Goal: Task Accomplishment & Management: Manage account settings

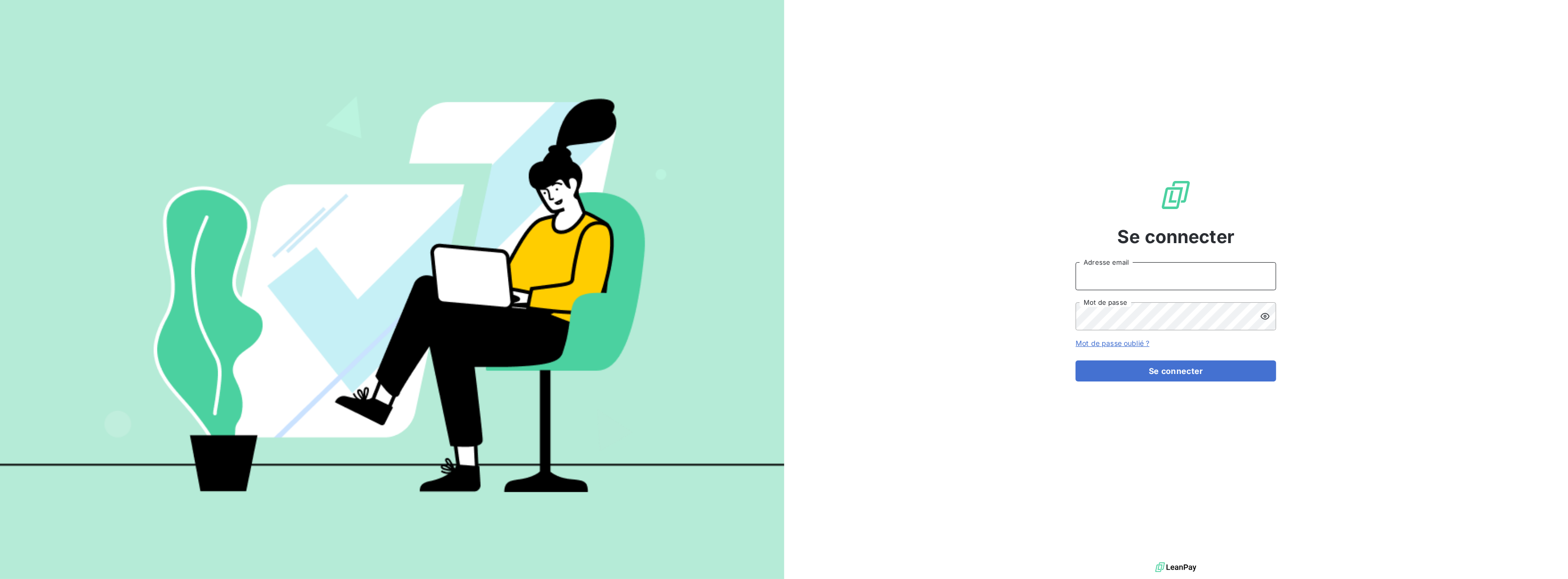
click at [1116, 278] on input "Adresse email" at bounding box center [1176, 276] width 200 height 28
type input "[PERSON_NAME][EMAIL_ADDRESS][DOMAIN_NAME]"
click at [1076, 361] on button "Se connecter" at bounding box center [1176, 371] width 200 height 21
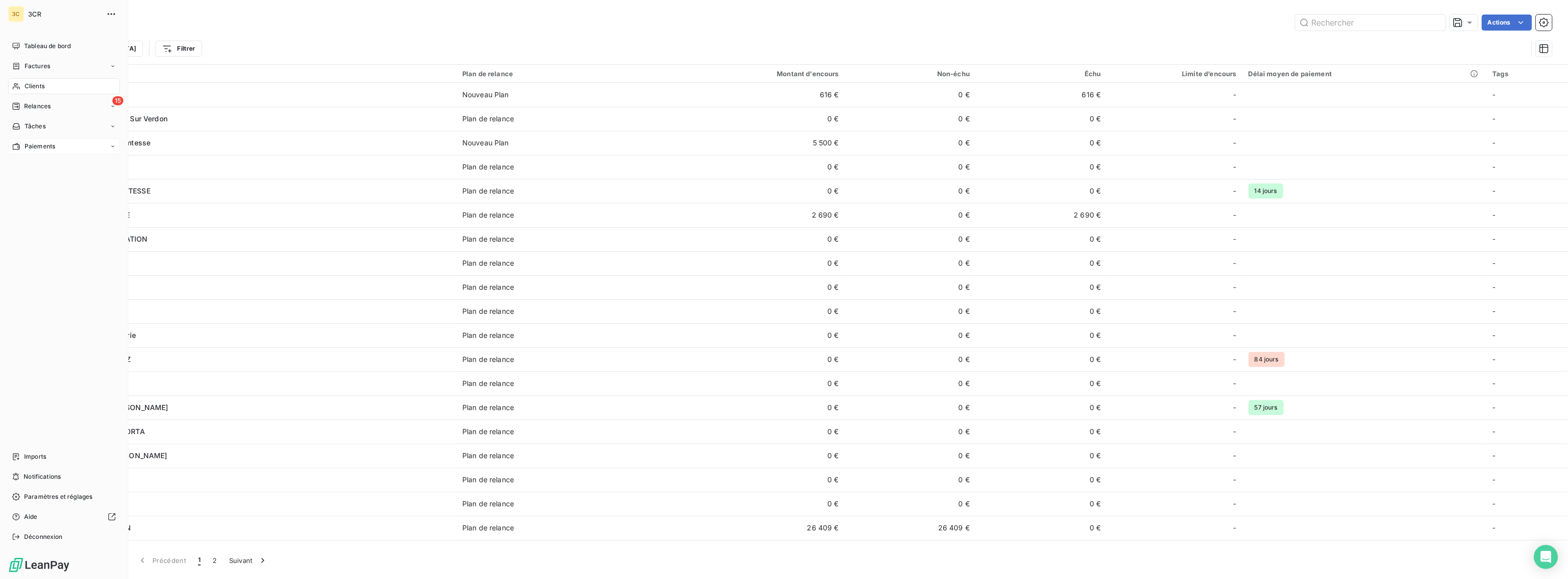
click at [109, 147] on div "Paiements" at bounding box center [64, 147] width 112 height 16
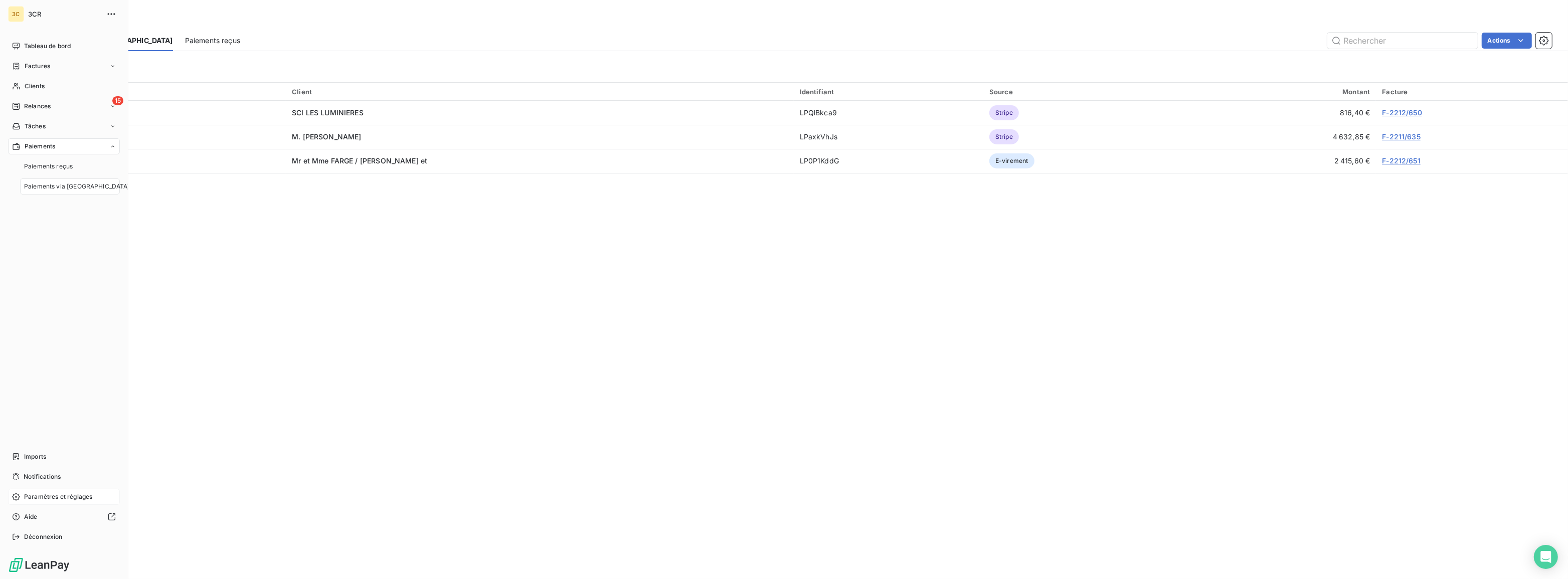
click at [64, 501] on span "Paramètres et réglages" at bounding box center [59, 497] width 68 height 9
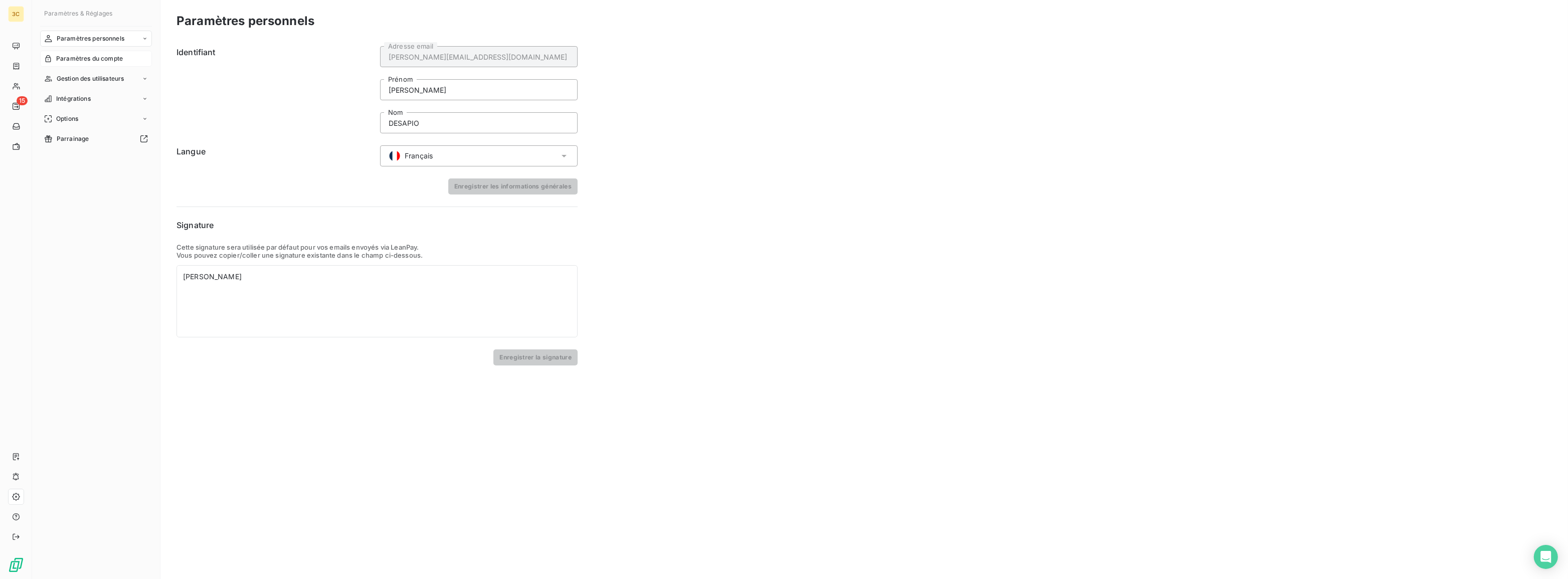
click at [106, 56] on span "Paramètres du compte" at bounding box center [90, 58] width 67 height 9
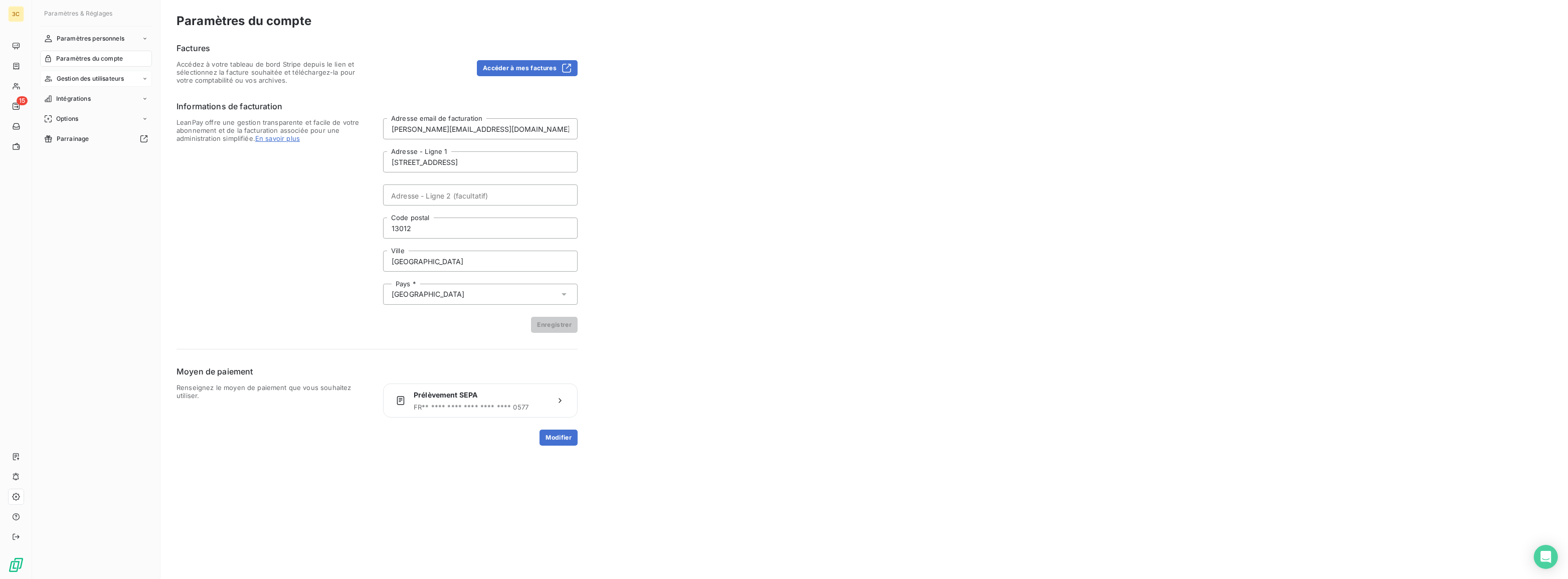
click at [109, 77] on span "Gestion des utilisateurs" at bounding box center [90, 78] width 68 height 9
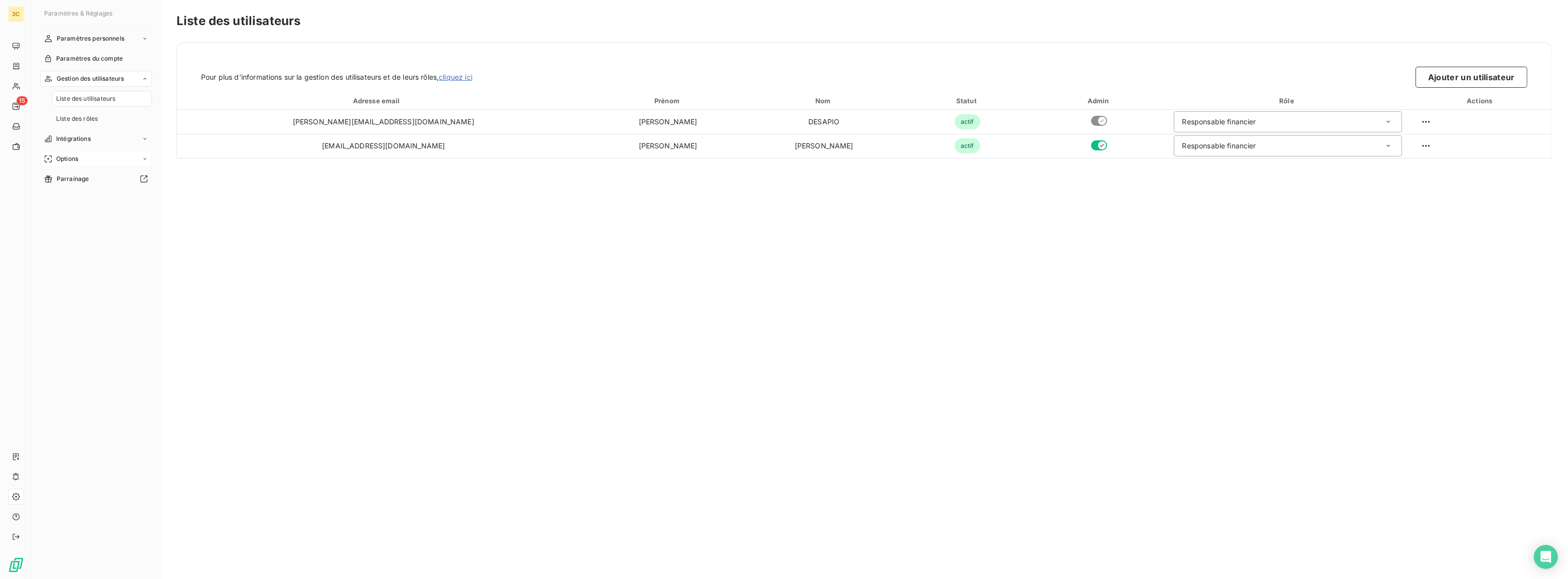
click at [142, 160] on icon at bounding box center [144, 158] width 6 height 6
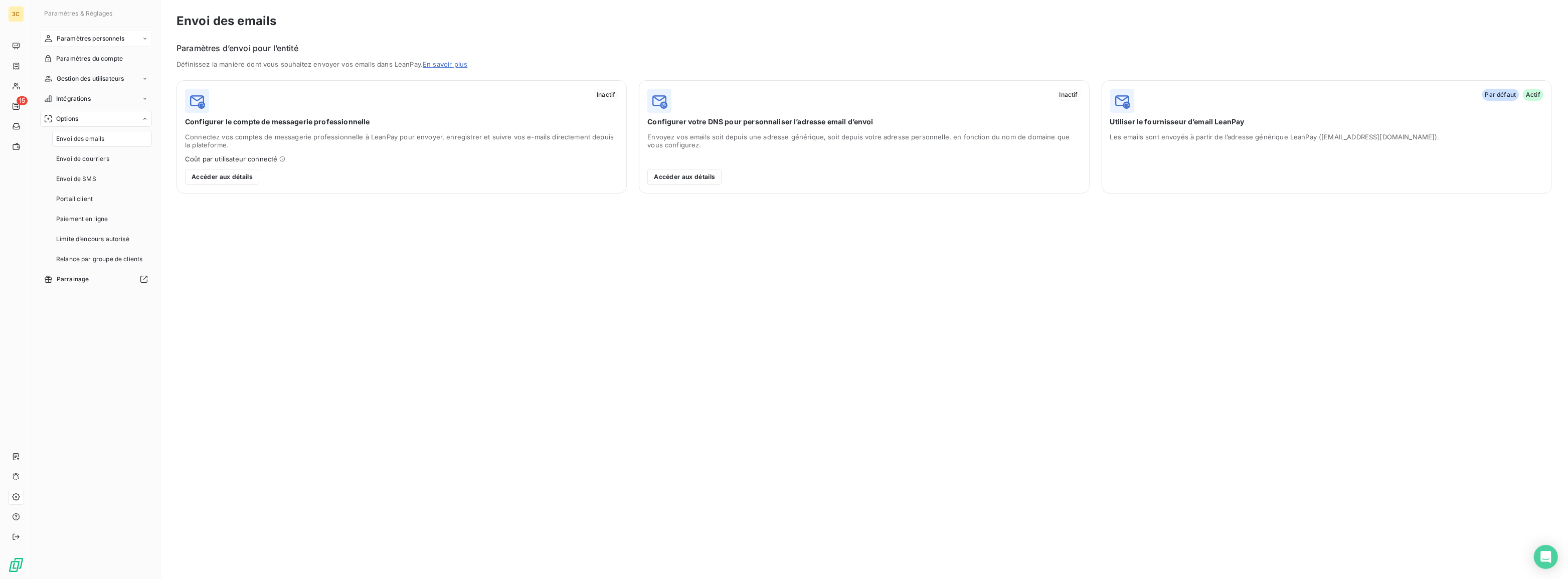
click at [146, 40] on icon at bounding box center [144, 38] width 6 height 6
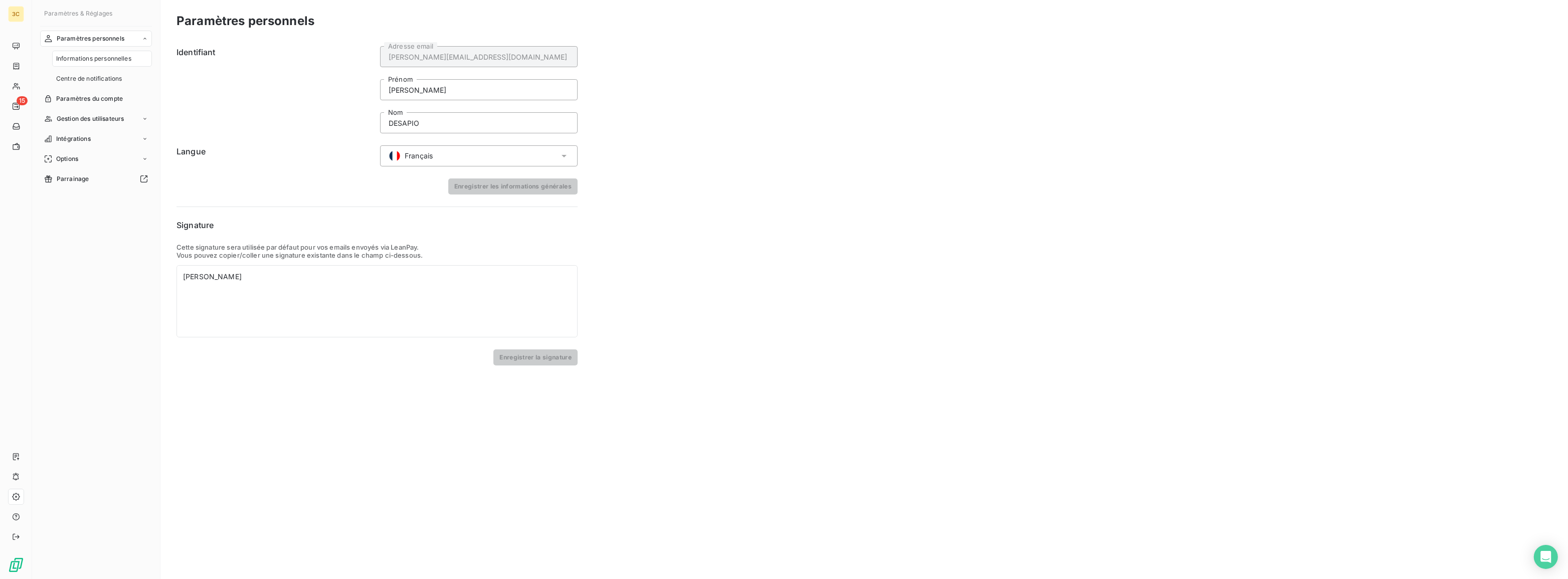
click at [138, 59] on div "Informations personnelles" at bounding box center [102, 59] width 100 height 16
click at [86, 75] on span "Centre de notifications" at bounding box center [89, 78] width 66 height 9
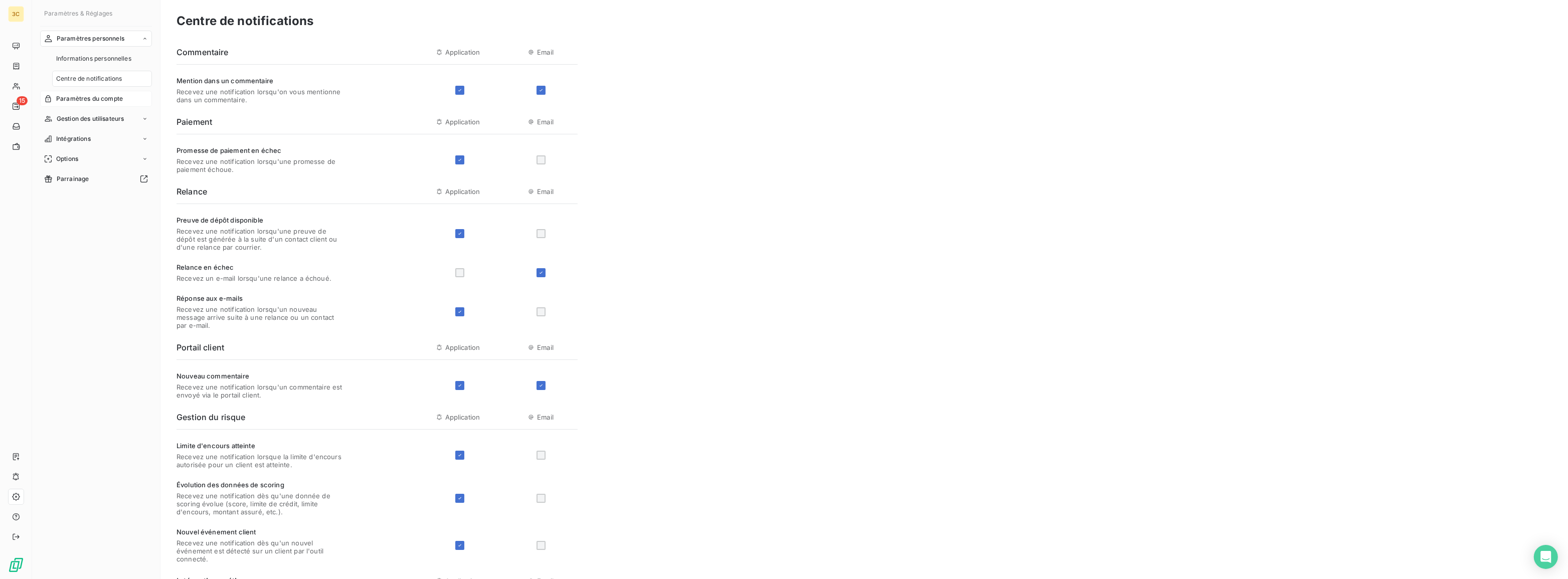
click at [86, 98] on span "Paramètres du compte" at bounding box center [90, 99] width 67 height 9
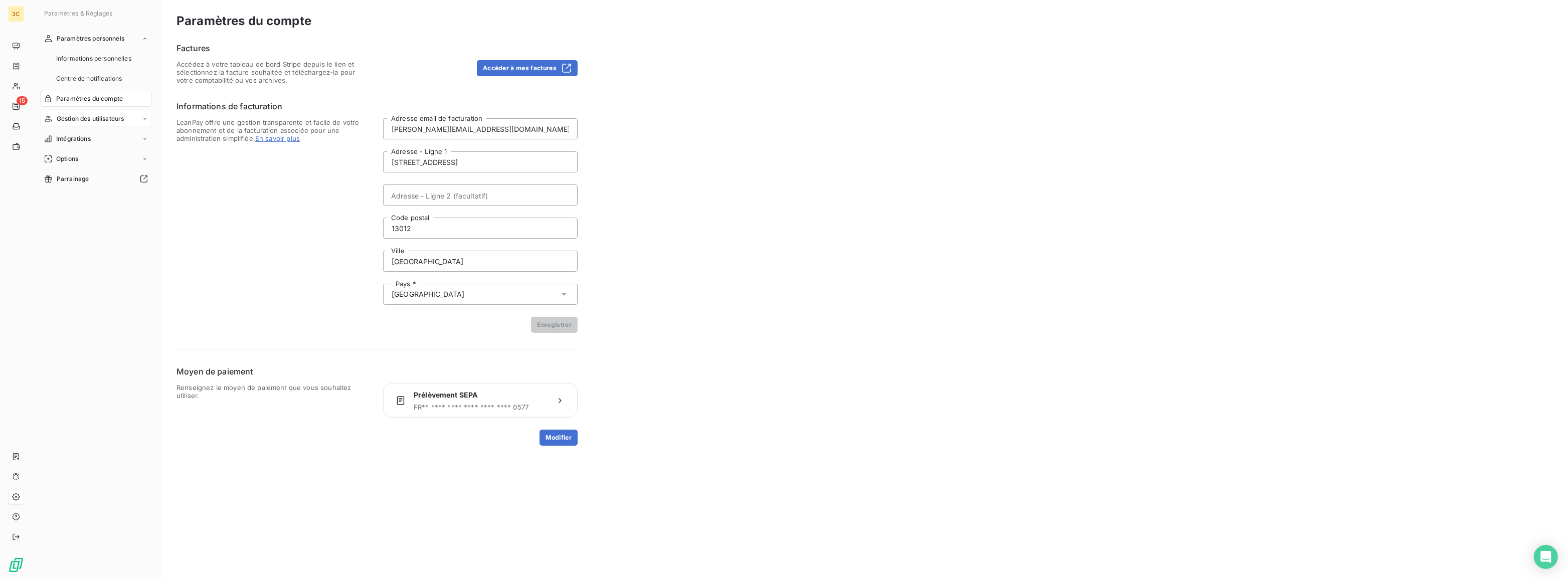
click at [148, 117] on div "Gestion des utilisateurs" at bounding box center [95, 119] width 112 height 16
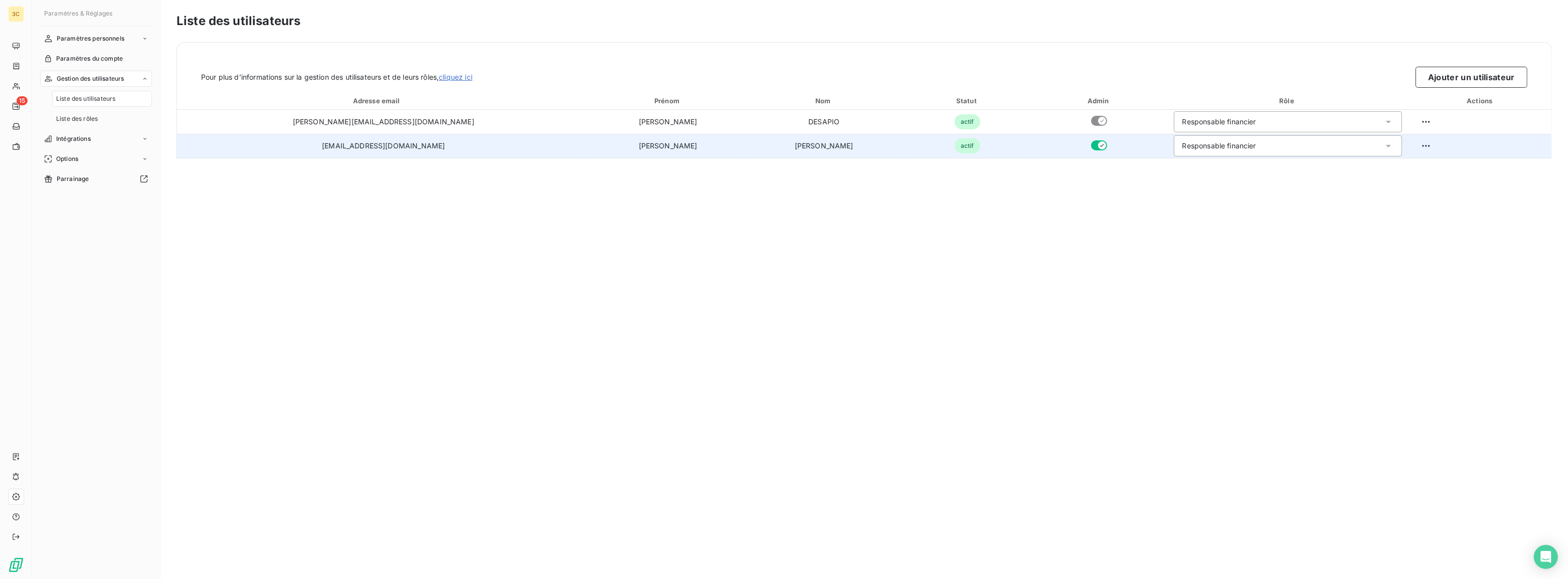
click at [1098, 146] on icon "button" at bounding box center [1102, 146] width 8 height 8
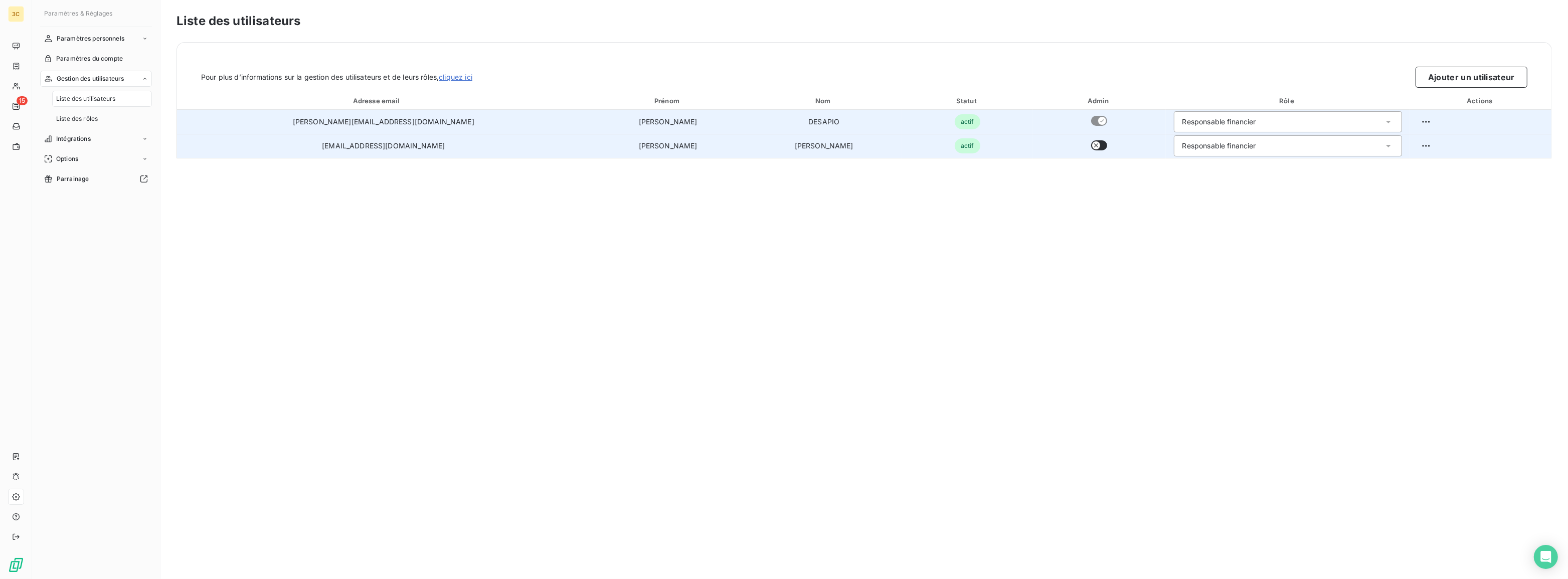
click at [1183, 123] on div "Responsable financier" at bounding box center [1219, 121] width 73 height 10
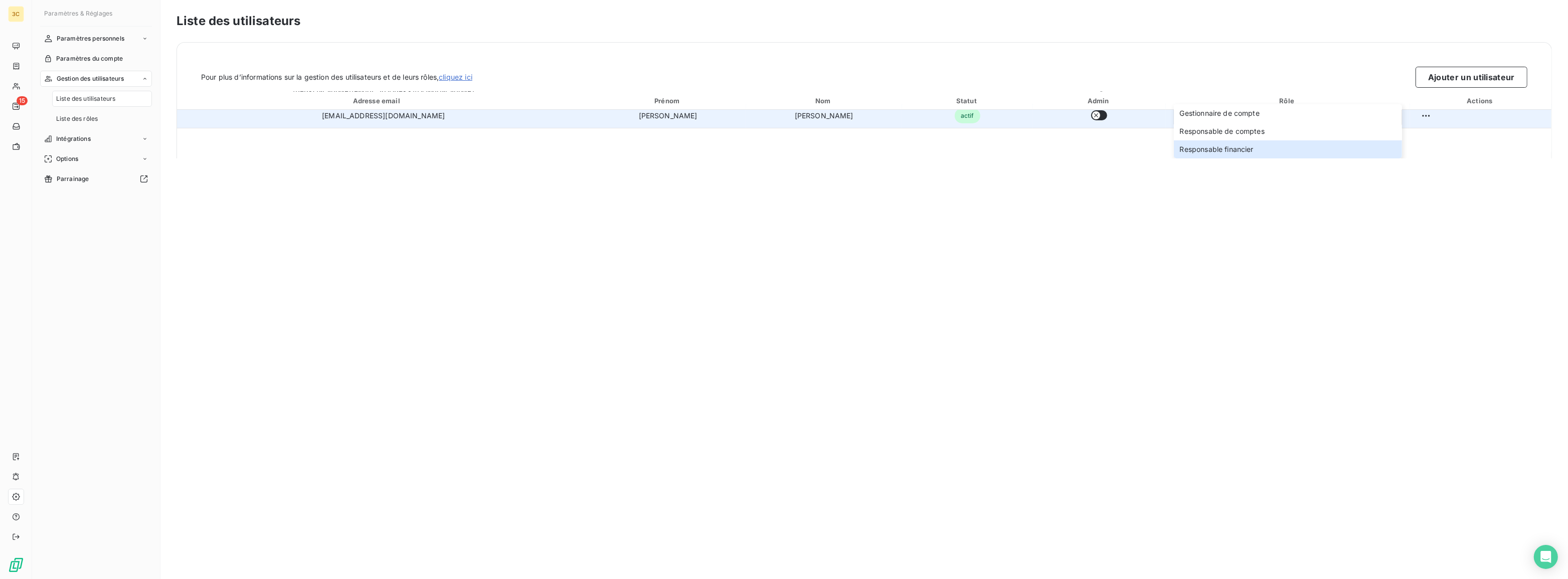
click at [1115, 265] on div "Liste des utilisateurs Pour plus d’informations sur la gestion des utilisateurs…" at bounding box center [864, 289] width 1408 height 579
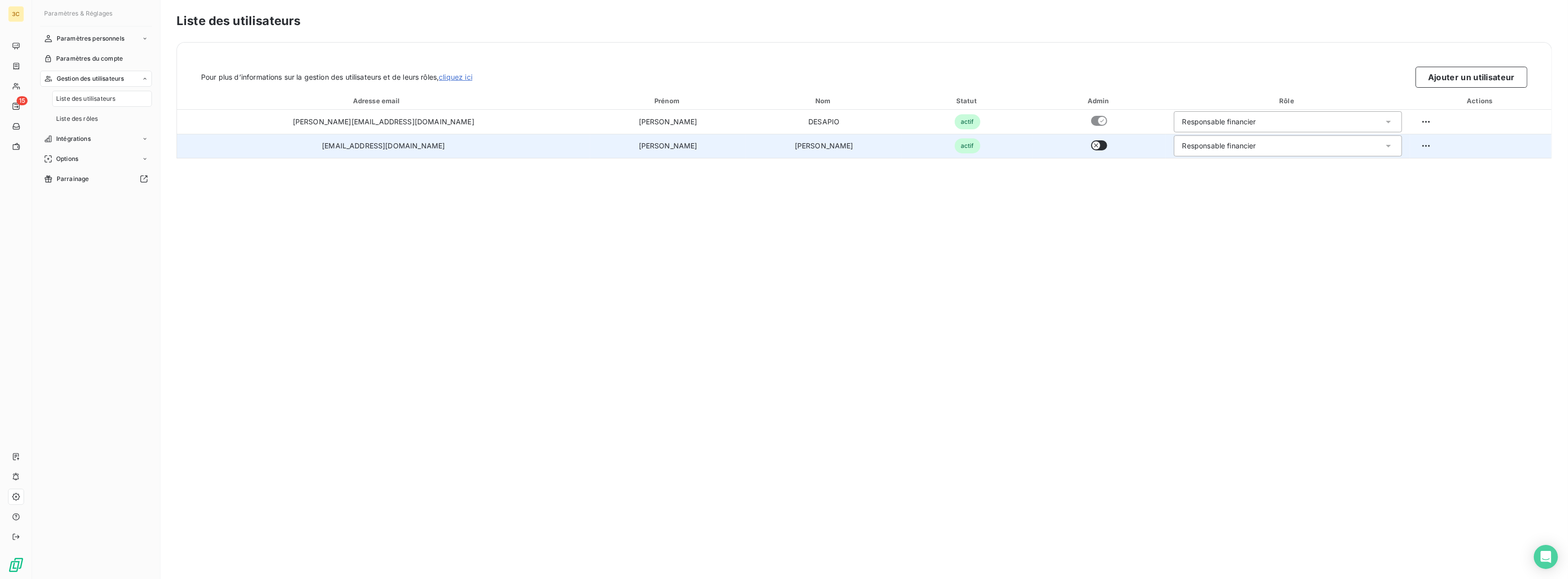
click at [948, 365] on div "Liste des utilisateurs Pour plus d’informations sur la gestion des utilisateurs…" at bounding box center [864, 289] width 1408 height 579
click at [1544, 555] on icon "Open Intercom Messenger" at bounding box center [1546, 557] width 11 height 13
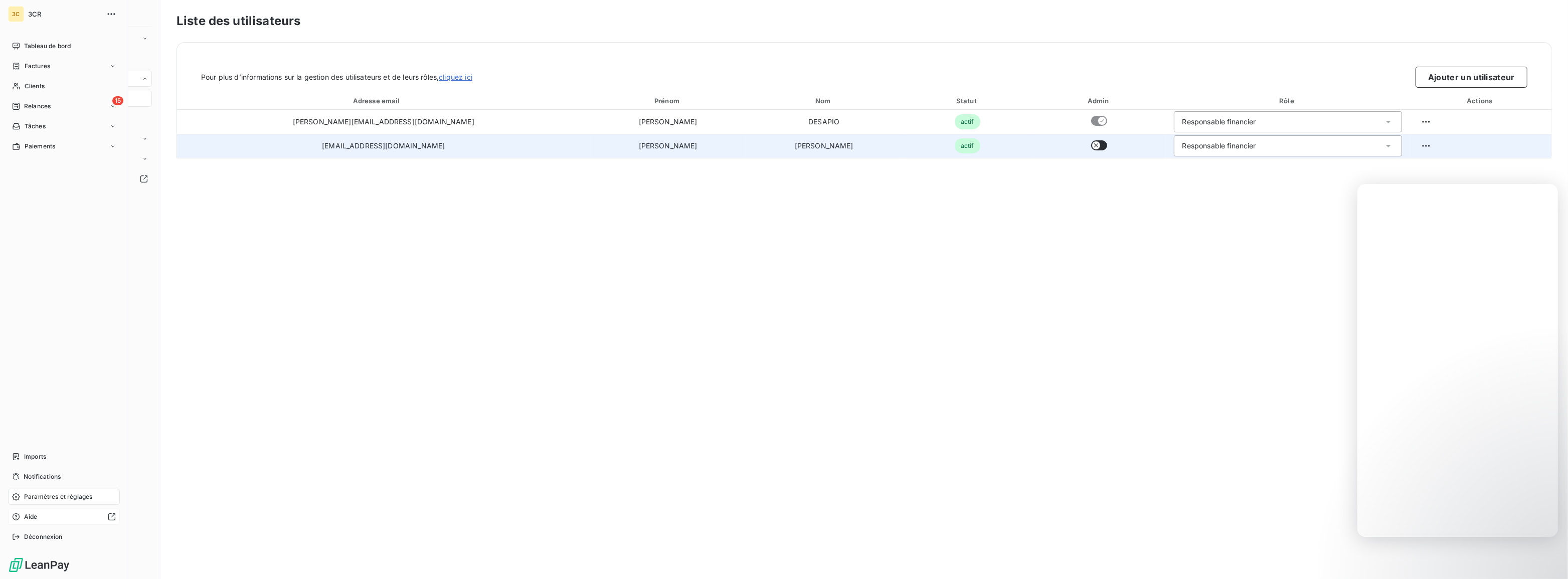
click at [55, 517] on div at bounding box center [78, 517] width 74 height 8
click at [105, 55] on span "Paramètres du compte" at bounding box center [90, 58] width 67 height 9
